Goal: Check status: Check status

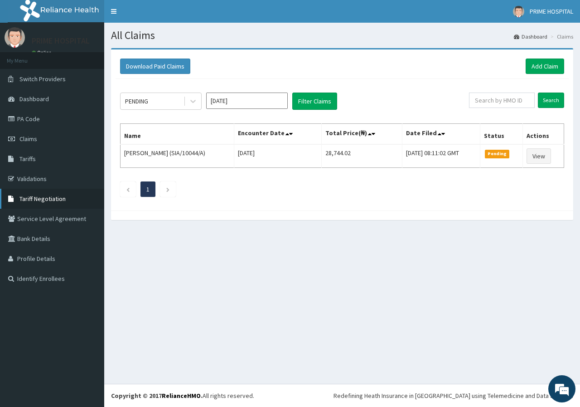
click at [48, 197] on span "Tariff Negotiation" at bounding box center [42, 199] width 46 height 8
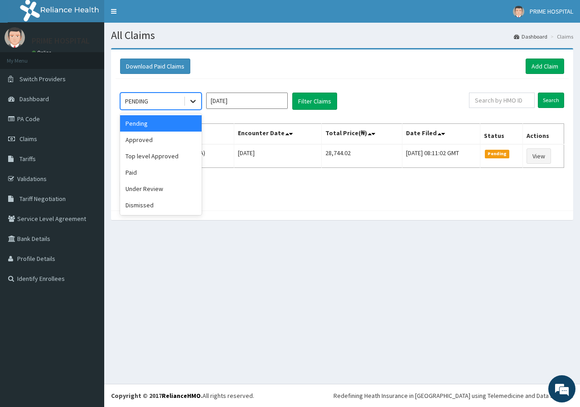
click at [194, 99] on icon at bounding box center [193, 101] width 9 height 9
click at [151, 174] on div "Paid" at bounding box center [161, 172] width 82 height 16
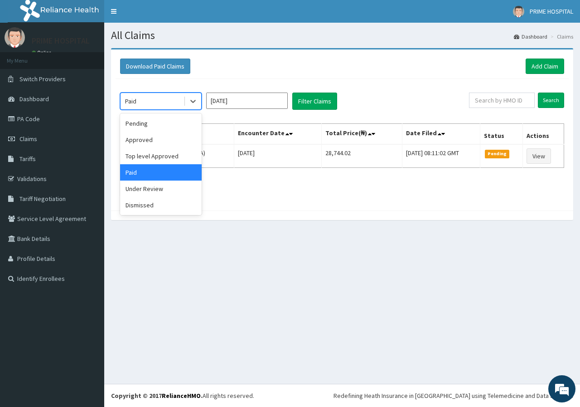
click at [171, 102] on div "Paid" at bounding box center [152, 101] width 63 height 15
click at [151, 144] on div "Approved" at bounding box center [161, 140] width 82 height 16
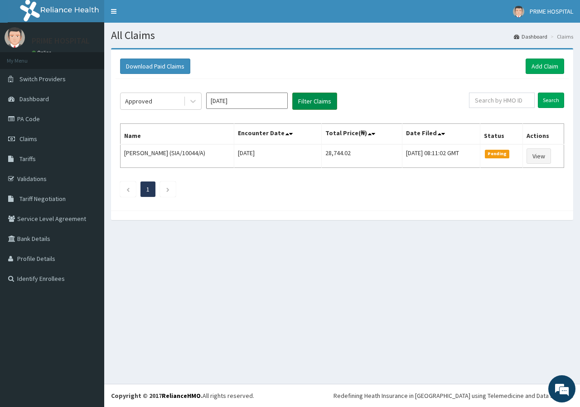
click at [313, 102] on button "Filter Claims" at bounding box center [314, 101] width 45 height 17
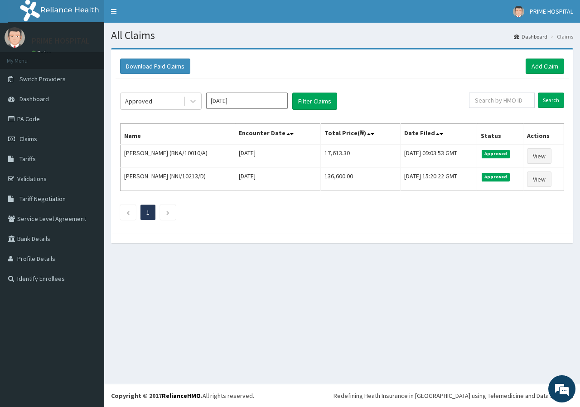
click at [298, 74] on div "Download Paid Claims Add Claim" at bounding box center [342, 65] width 444 height 15
click at [195, 102] on icon at bounding box center [193, 101] width 9 height 9
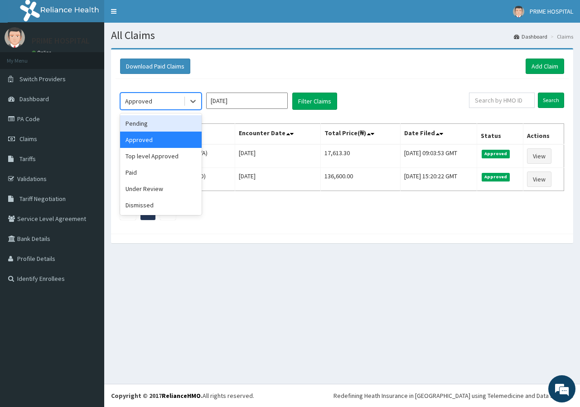
click at [146, 125] on div "Pending" at bounding box center [161, 123] width 82 height 16
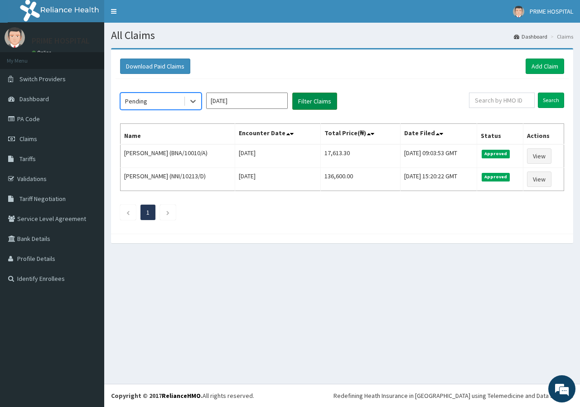
click at [310, 103] on button "Filter Claims" at bounding box center [314, 101] width 45 height 17
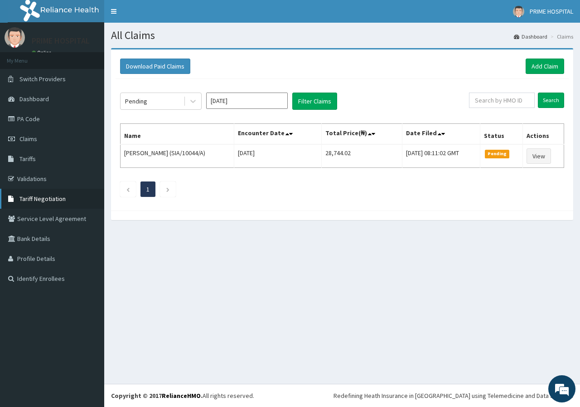
click at [37, 199] on span "Tariff Negotiation" at bounding box center [42, 199] width 46 height 8
